Goal: Information Seeking & Learning: Learn about a topic

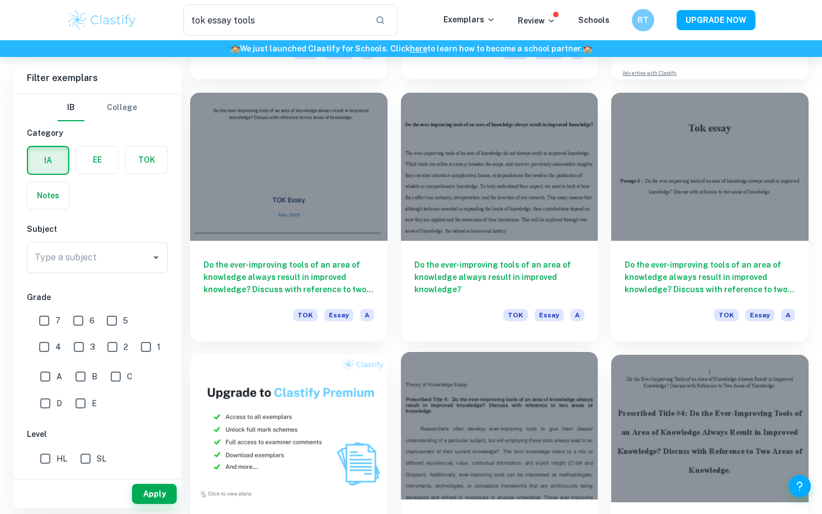
scroll to position [294, 0]
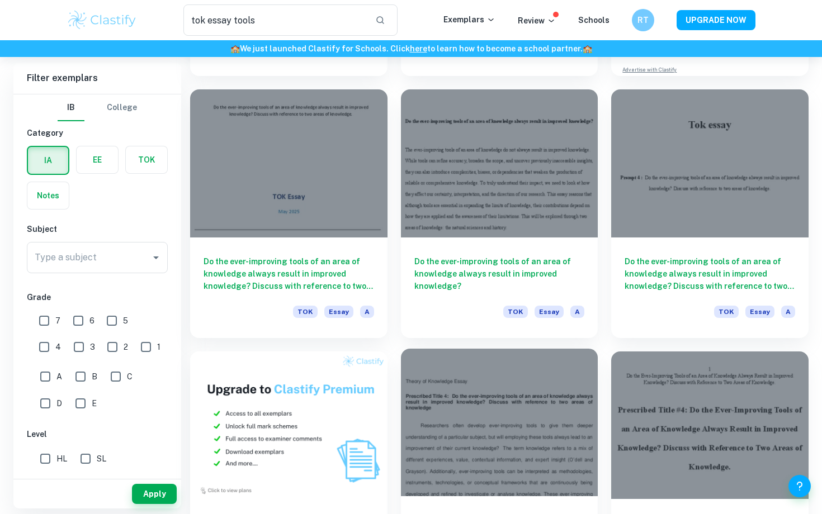
click at [505, 414] on div at bounding box center [499, 423] width 197 height 148
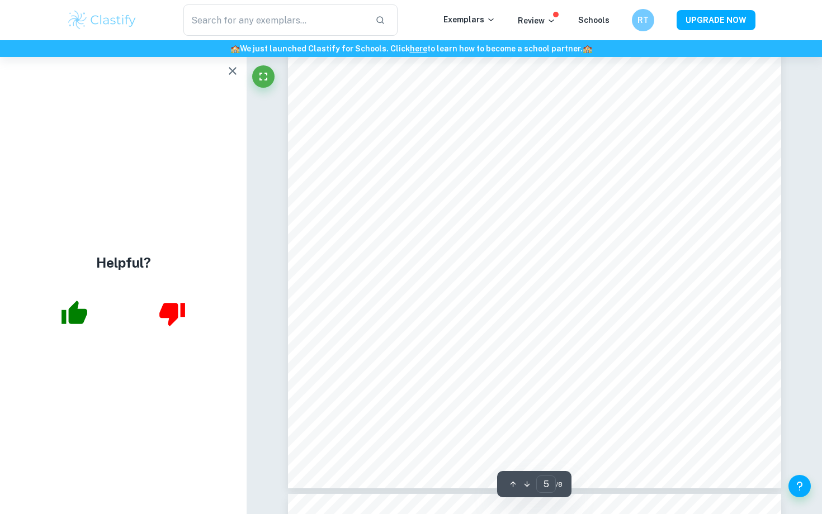
scroll to position [3247, 0]
type input "1"
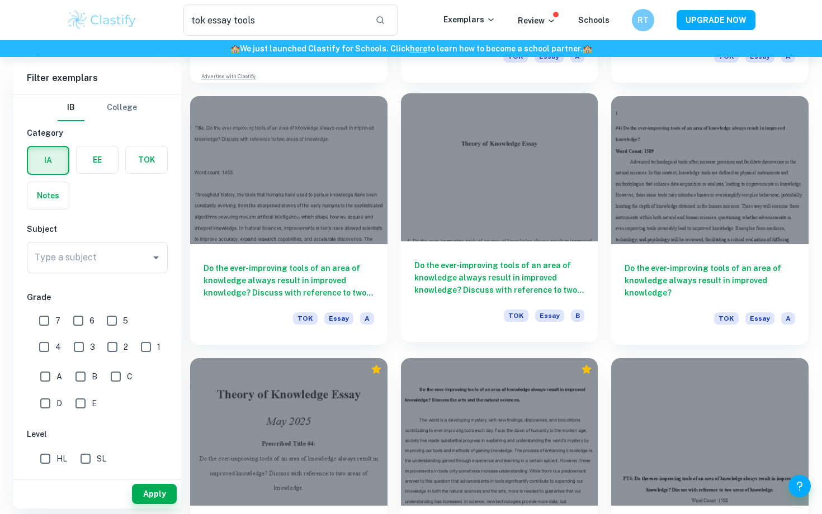
scroll to position [812, 0]
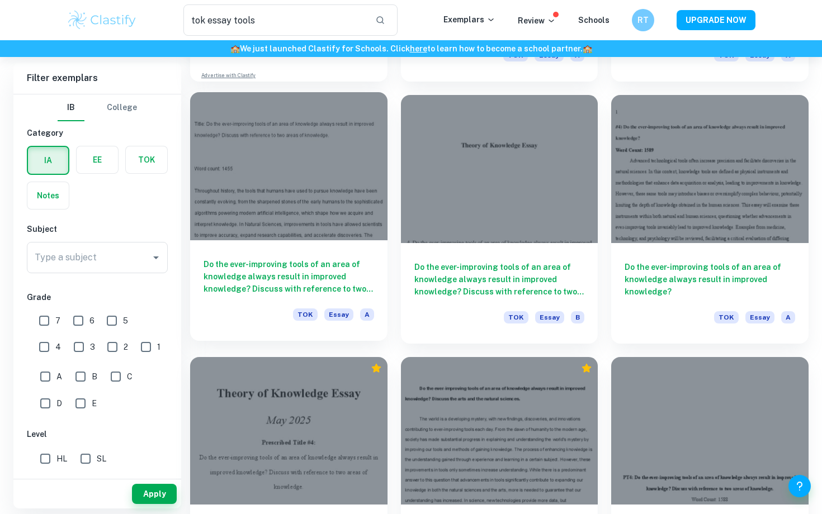
click at [295, 267] on h6 "Do the ever-improving tools of an area of knowledge always result in improved k…" at bounding box center [289, 276] width 171 height 37
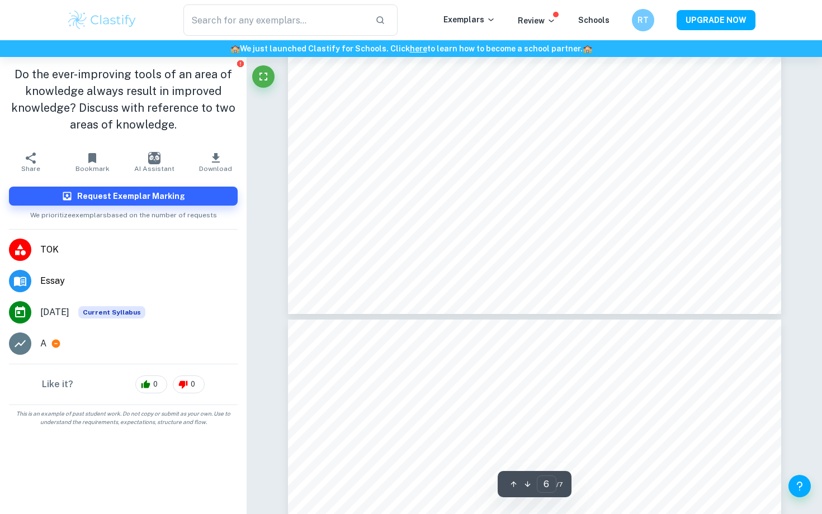
type input "7"
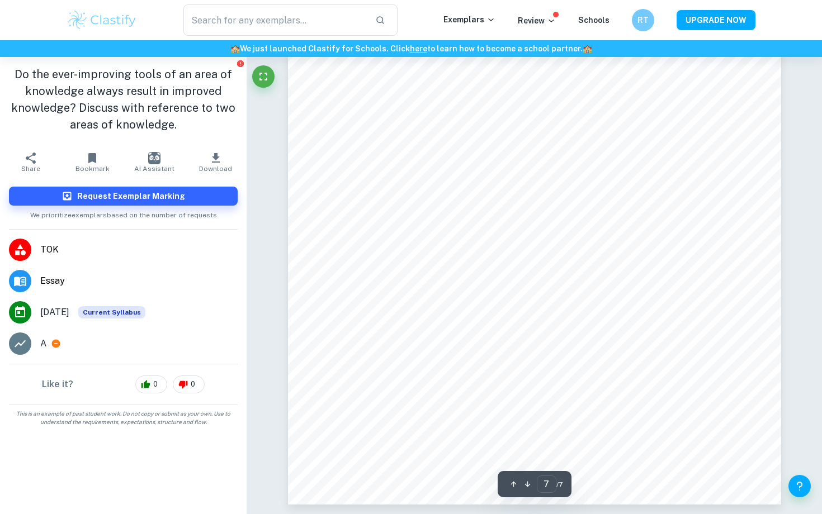
scroll to position [4223, 0]
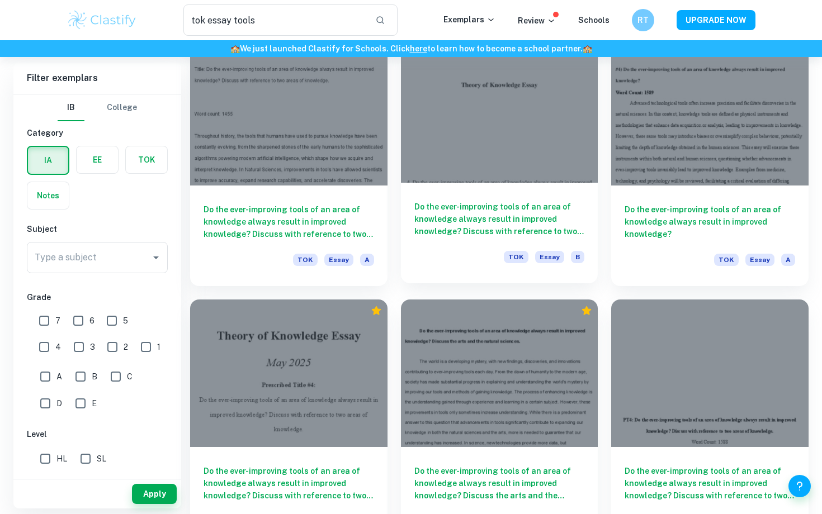
scroll to position [869, 0]
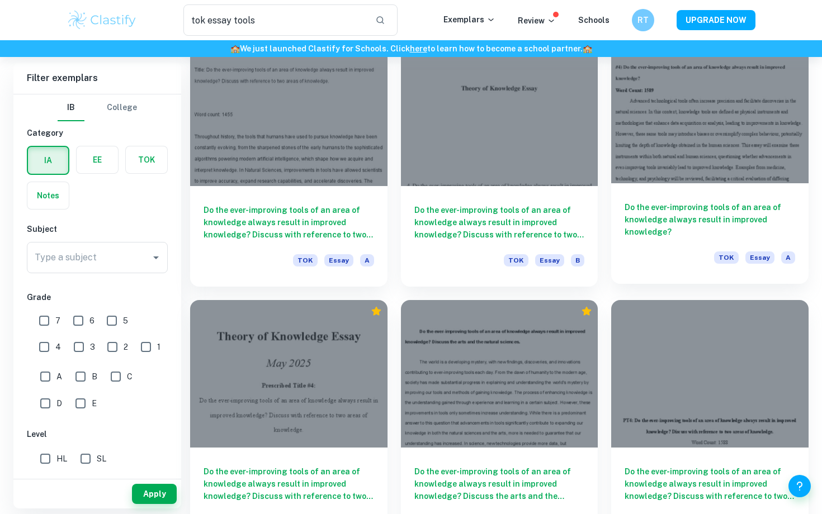
click at [715, 223] on h6 "Do the ever-improving tools of an area of knowledge always result in improved k…" at bounding box center [710, 219] width 171 height 37
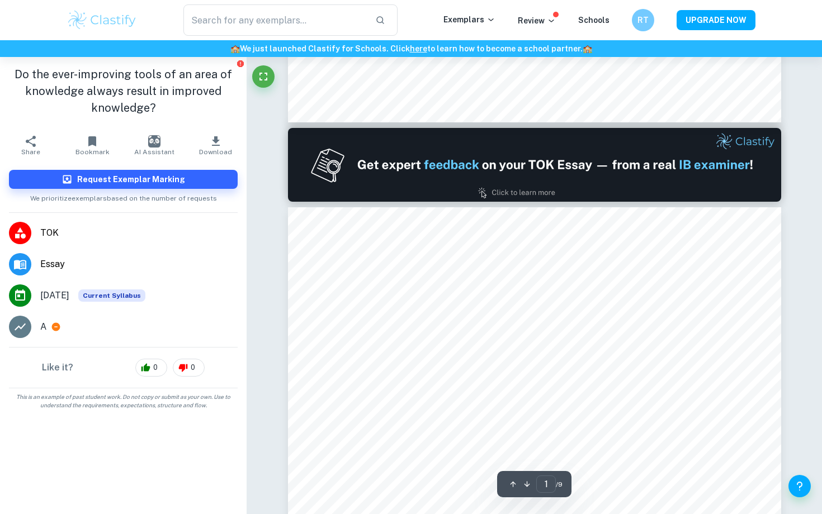
type input "2"
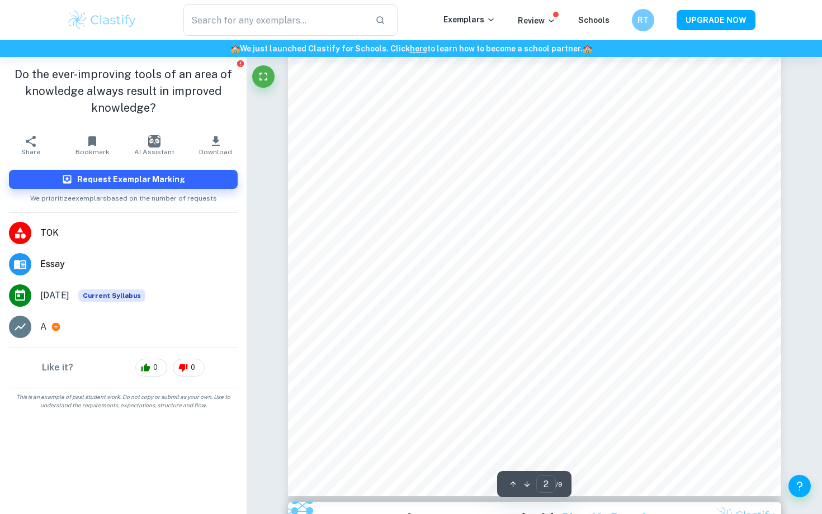
scroll to position [930, 0]
